Goal: Check status

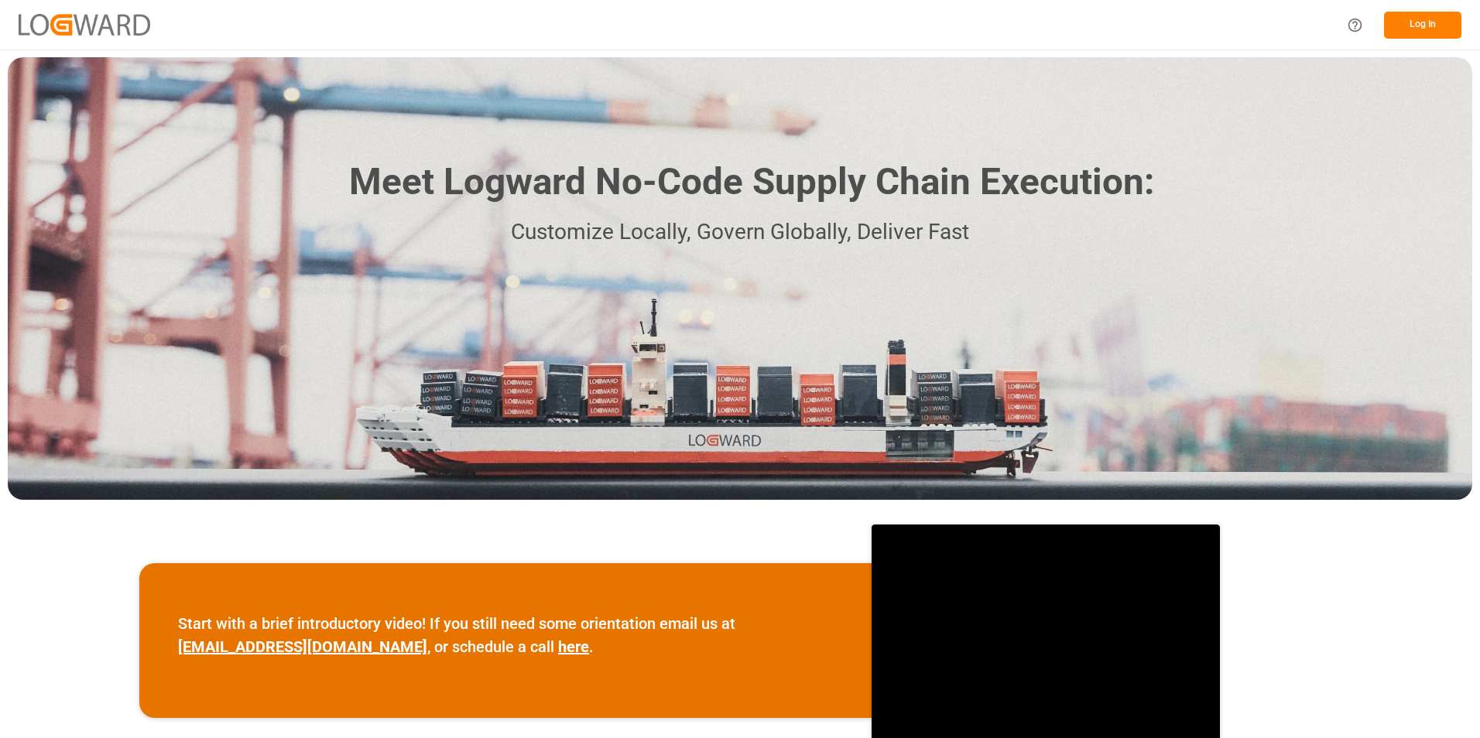
click at [1402, 27] on button "Log In" at bounding box center [1422, 25] width 77 height 27
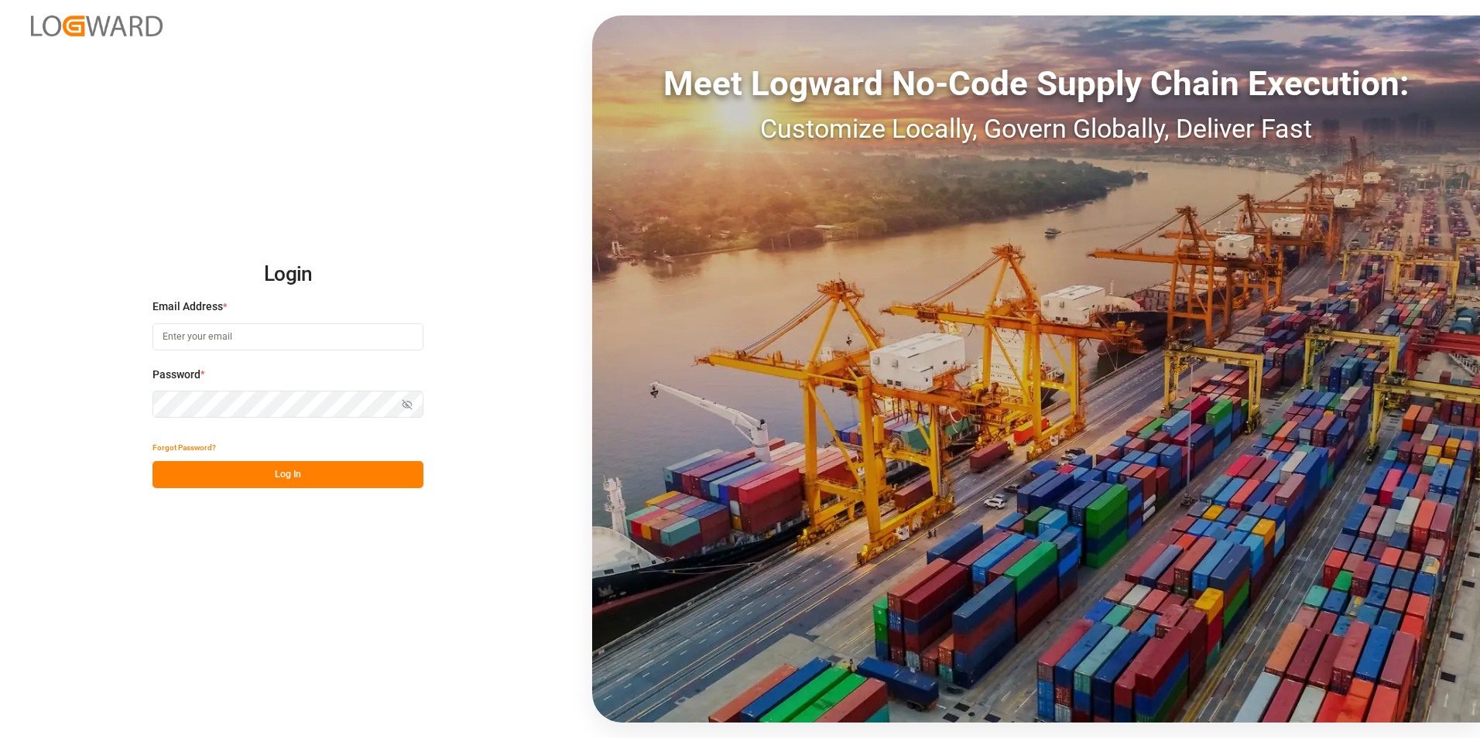
type input "[PERSON_NAME][EMAIL_ADDRESS][PERSON_NAME][DOMAIN_NAME]"
click at [240, 482] on button "Log In" at bounding box center [287, 474] width 271 height 27
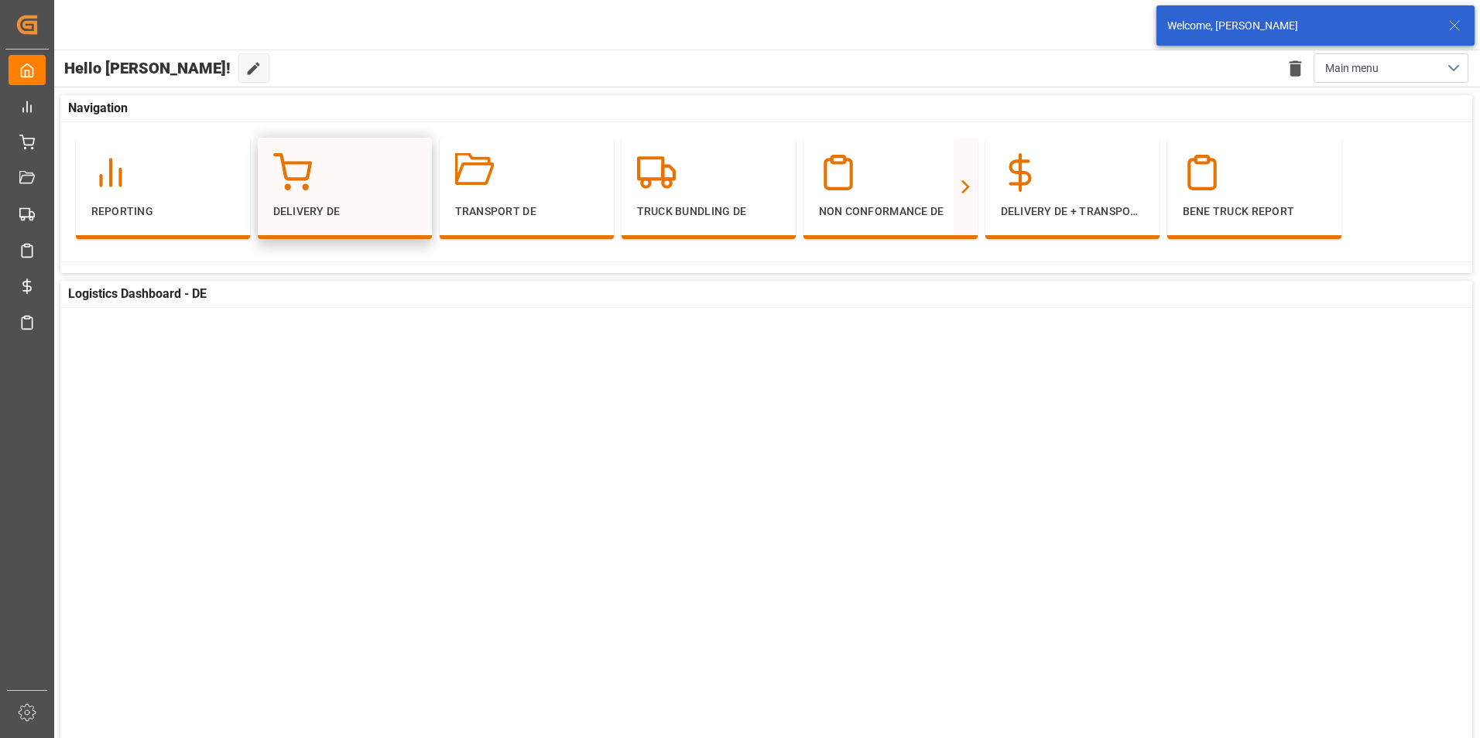
click at [393, 149] on div "Delivery DE" at bounding box center [345, 188] width 174 height 101
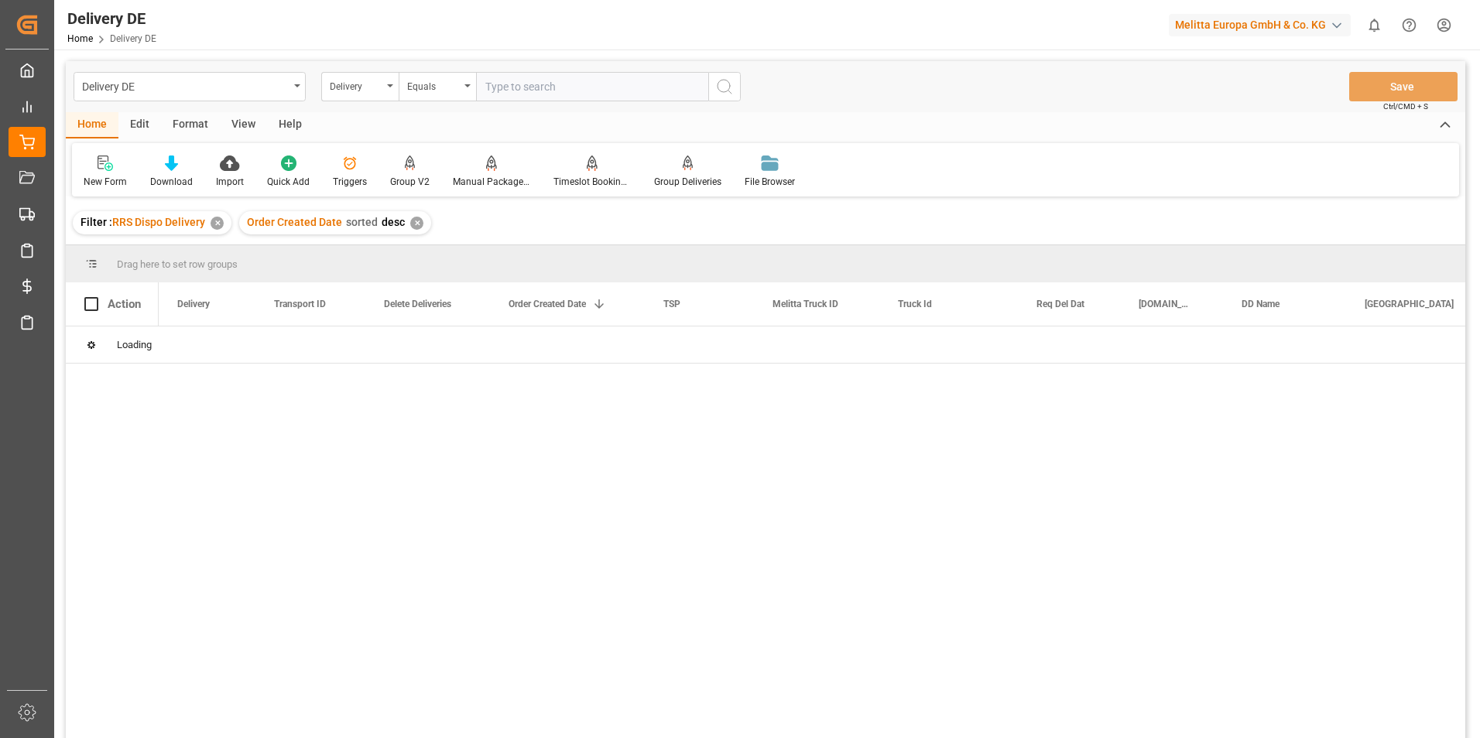
click at [519, 84] on input "text" at bounding box center [592, 86] width 232 height 29
type input "92559191"
click at [93, 344] on input "Press Space to toggle row selection (unchecked)" at bounding box center [91, 345] width 14 height 14
checkbox input "true"
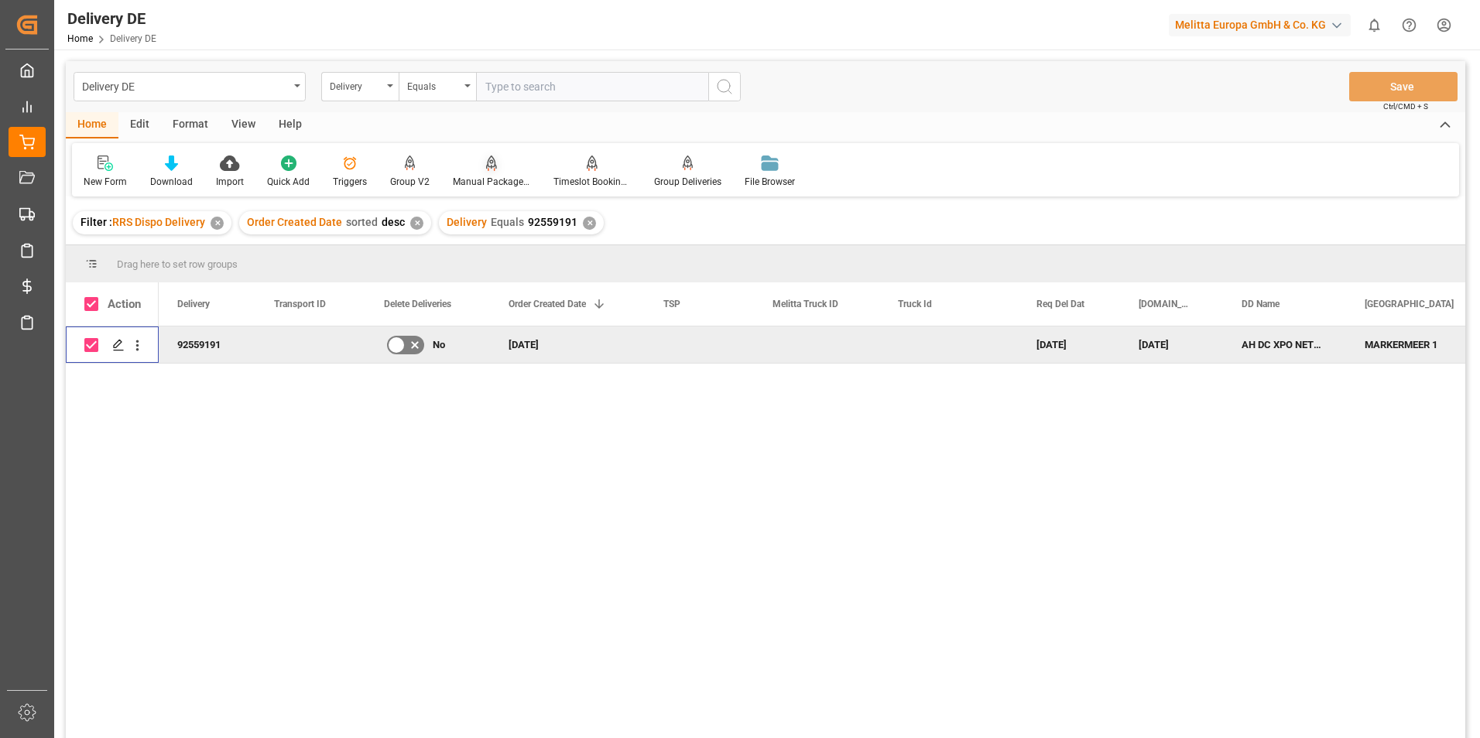
click at [479, 175] on div "Manual Package TypeDetermination" at bounding box center [491, 182] width 77 height 14
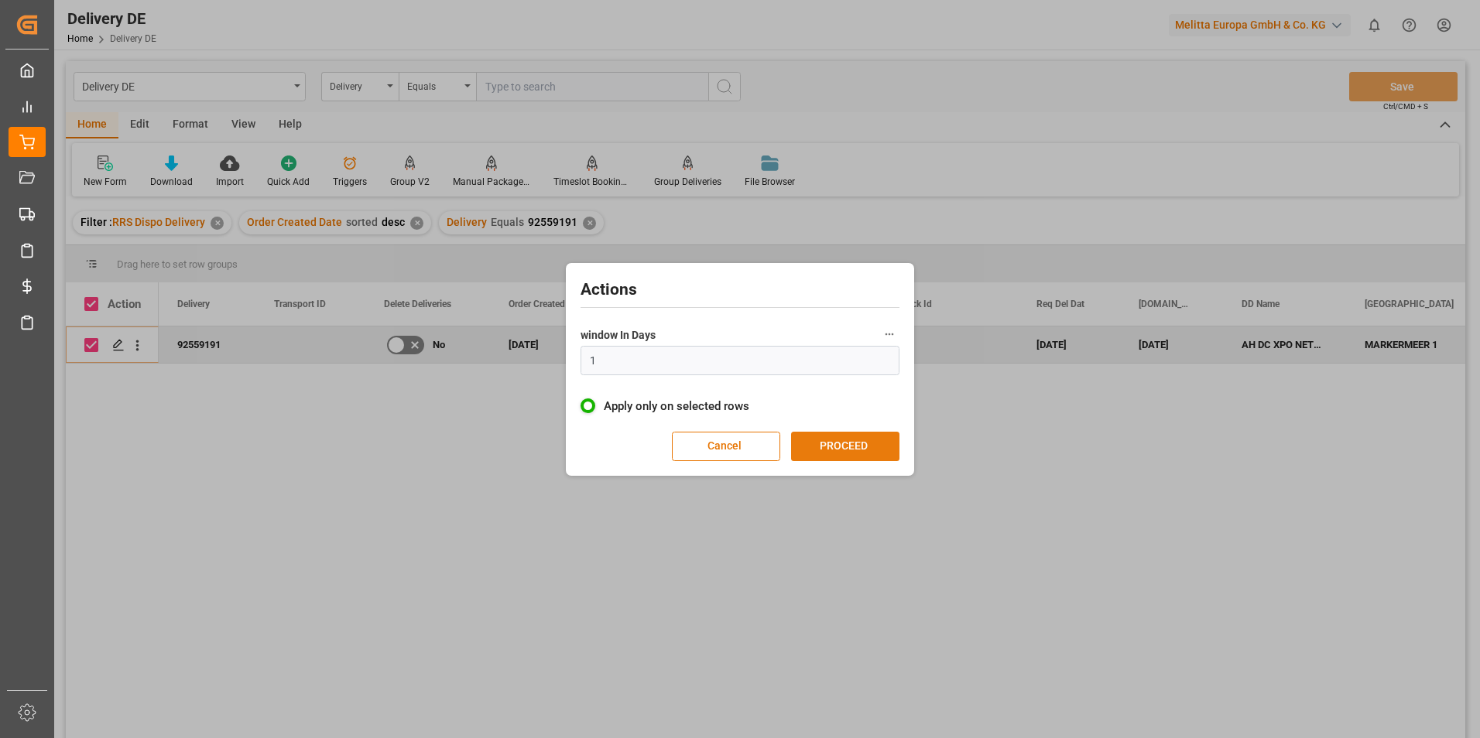
click at [858, 441] on button "PROCEED" at bounding box center [845, 446] width 108 height 29
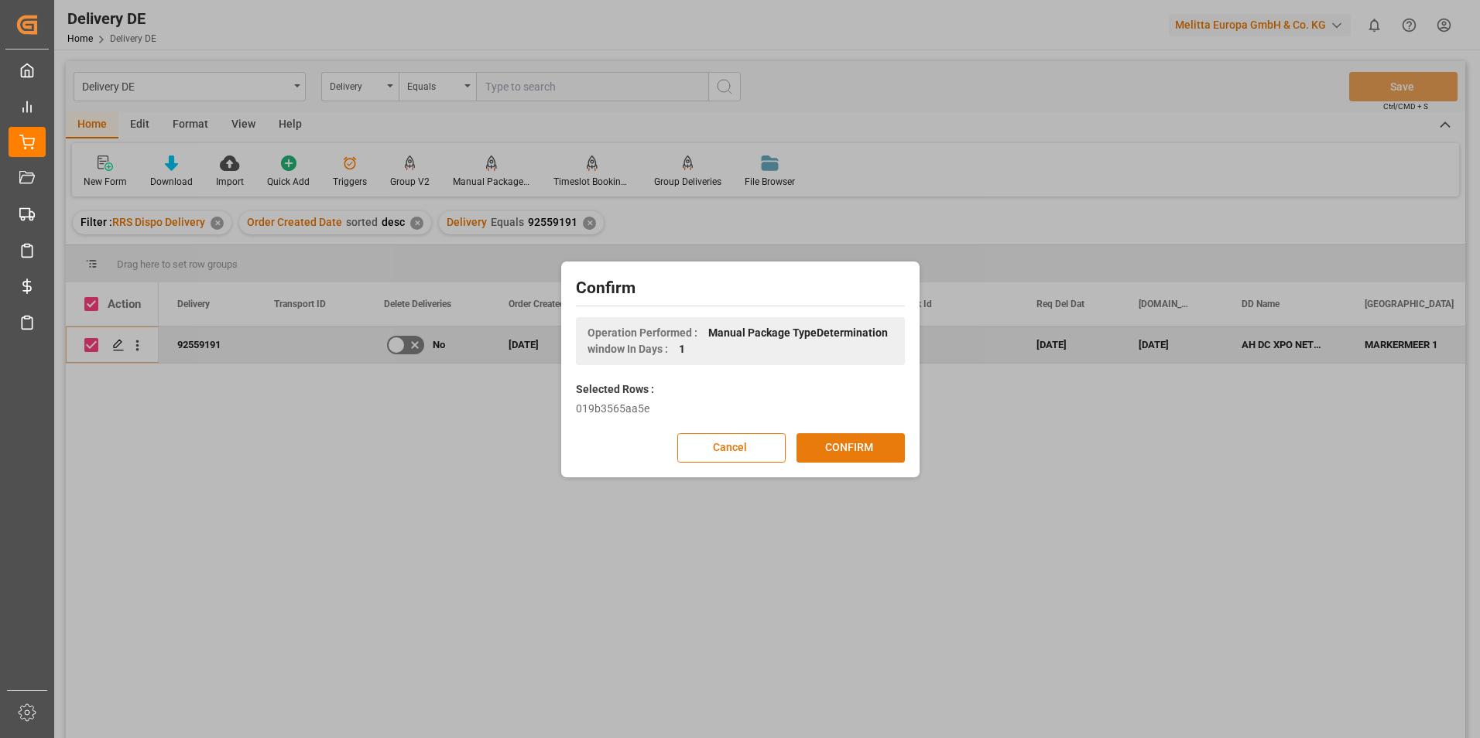
click at [842, 443] on button "CONFIRM" at bounding box center [851, 447] width 108 height 29
